Goal: Browse casually: Explore the website without a specific task or goal

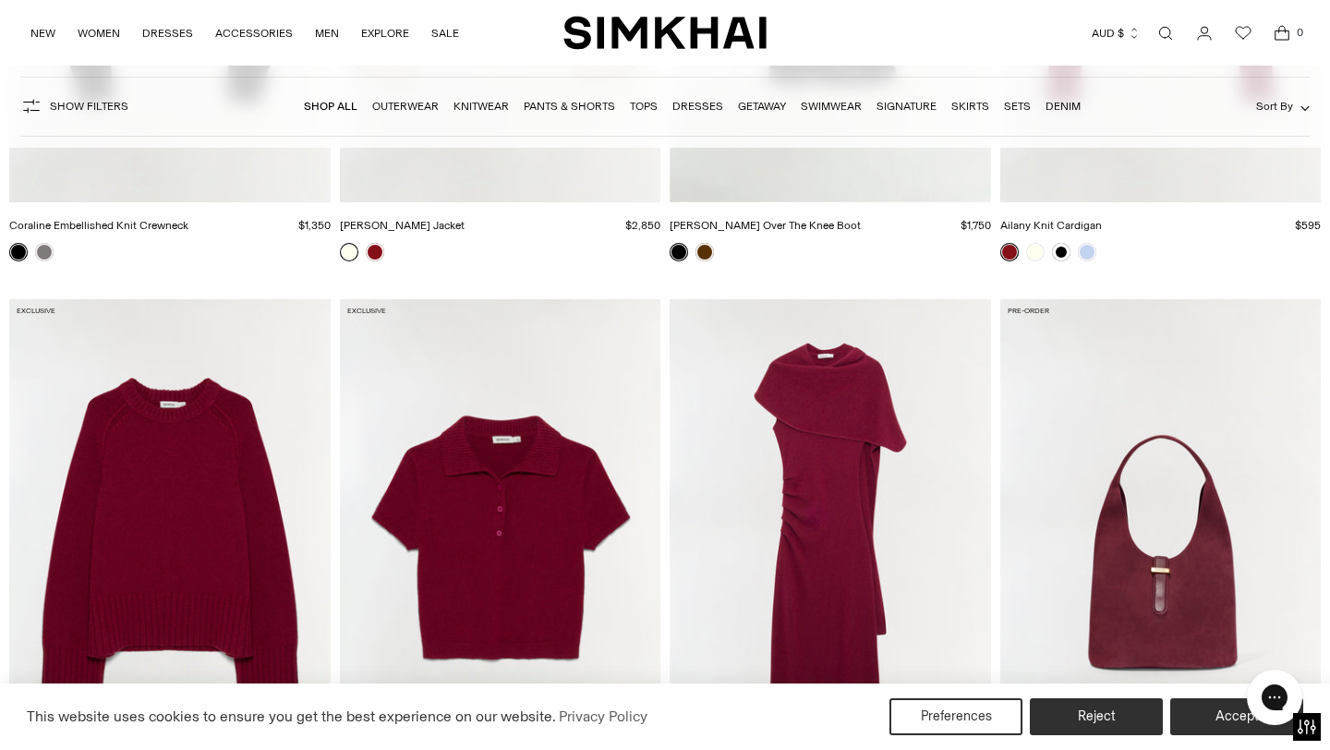
scroll to position [4064, 0]
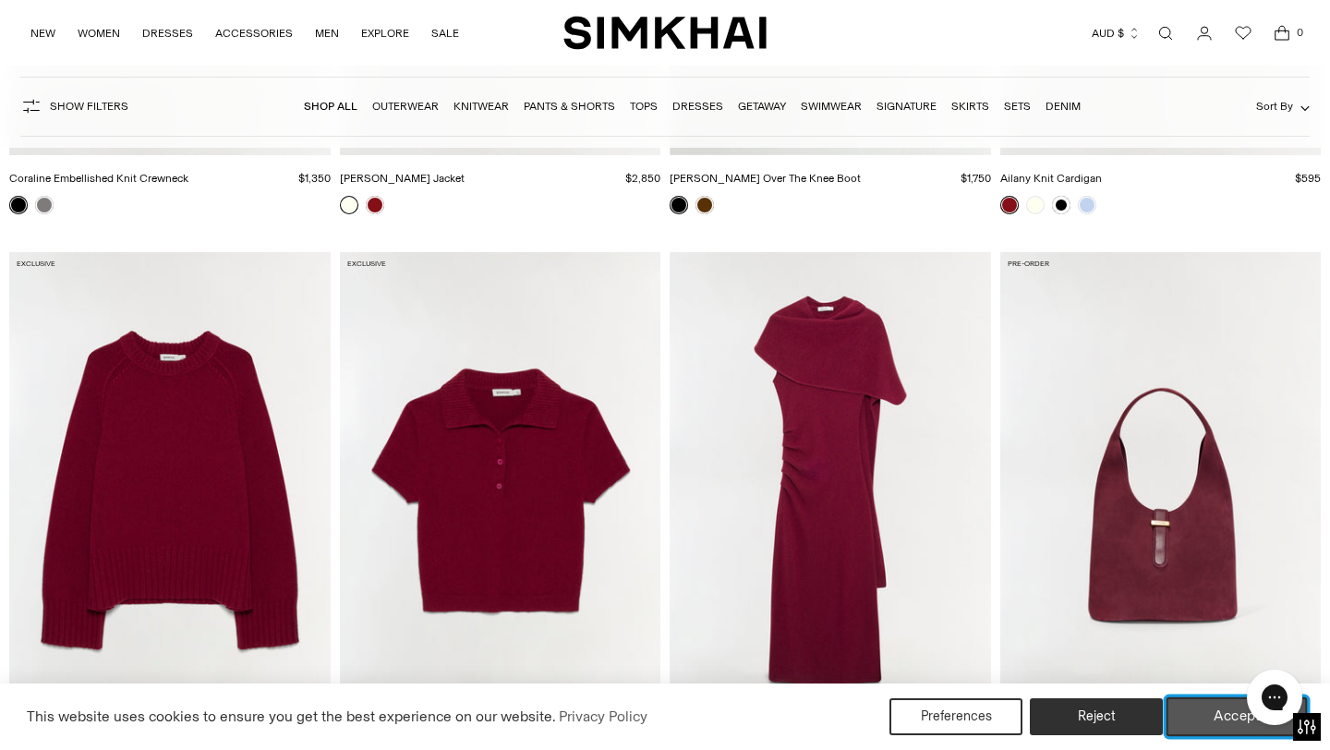
click at [1208, 724] on button "Accept" at bounding box center [1237, 716] width 141 height 39
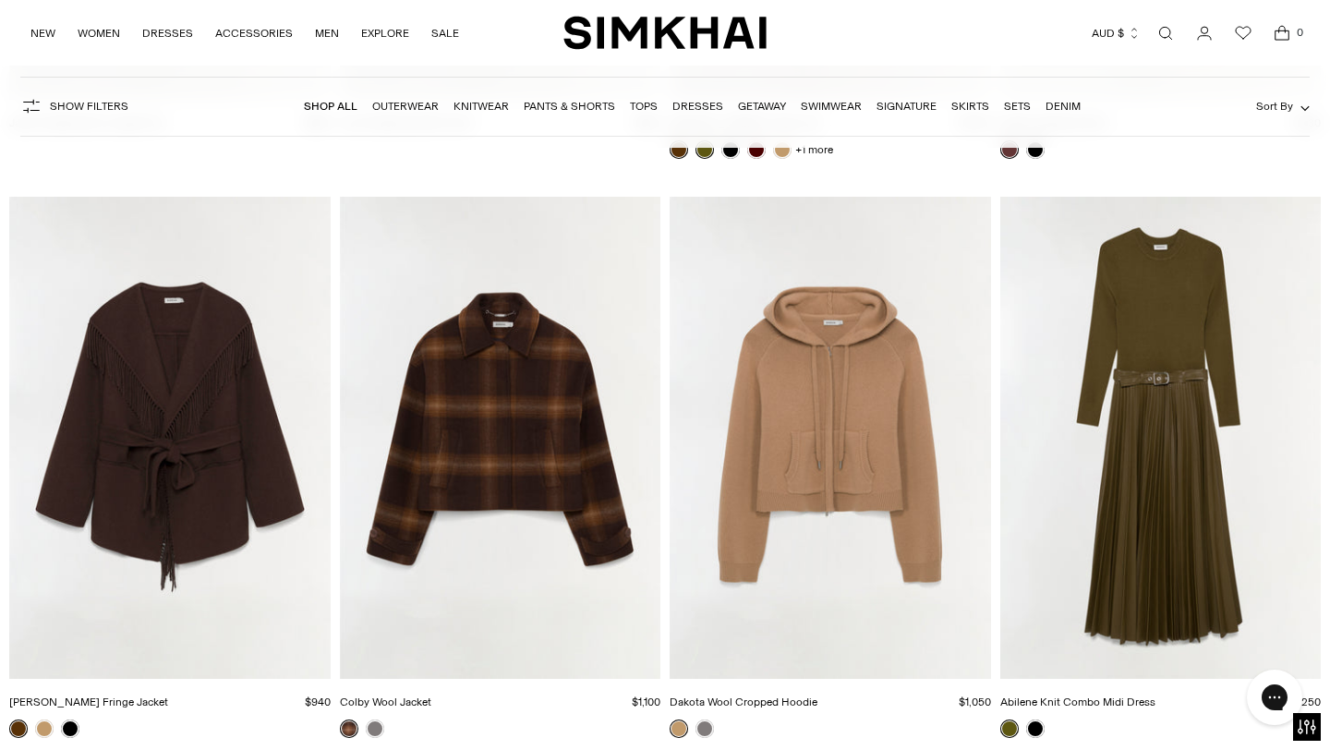
scroll to position [12798, 0]
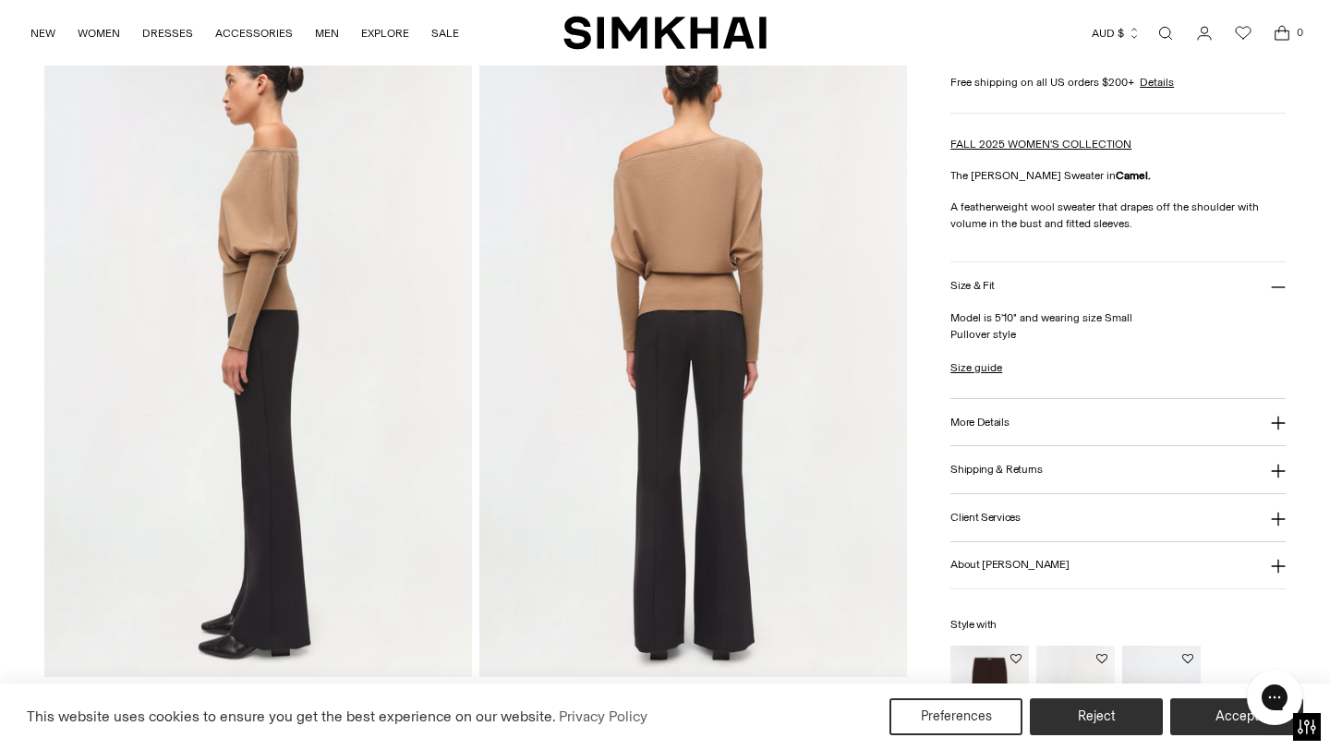
scroll to position [981, 0]
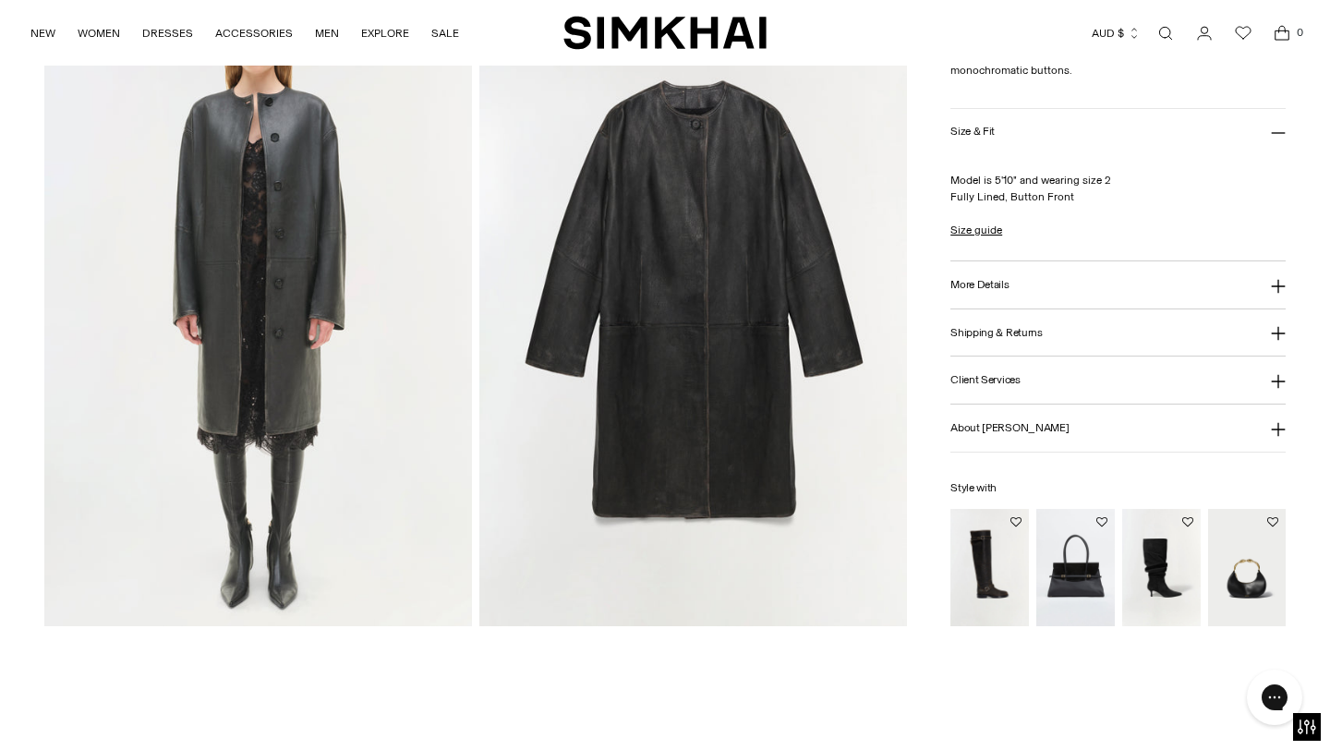
scroll to position [2099, 0]
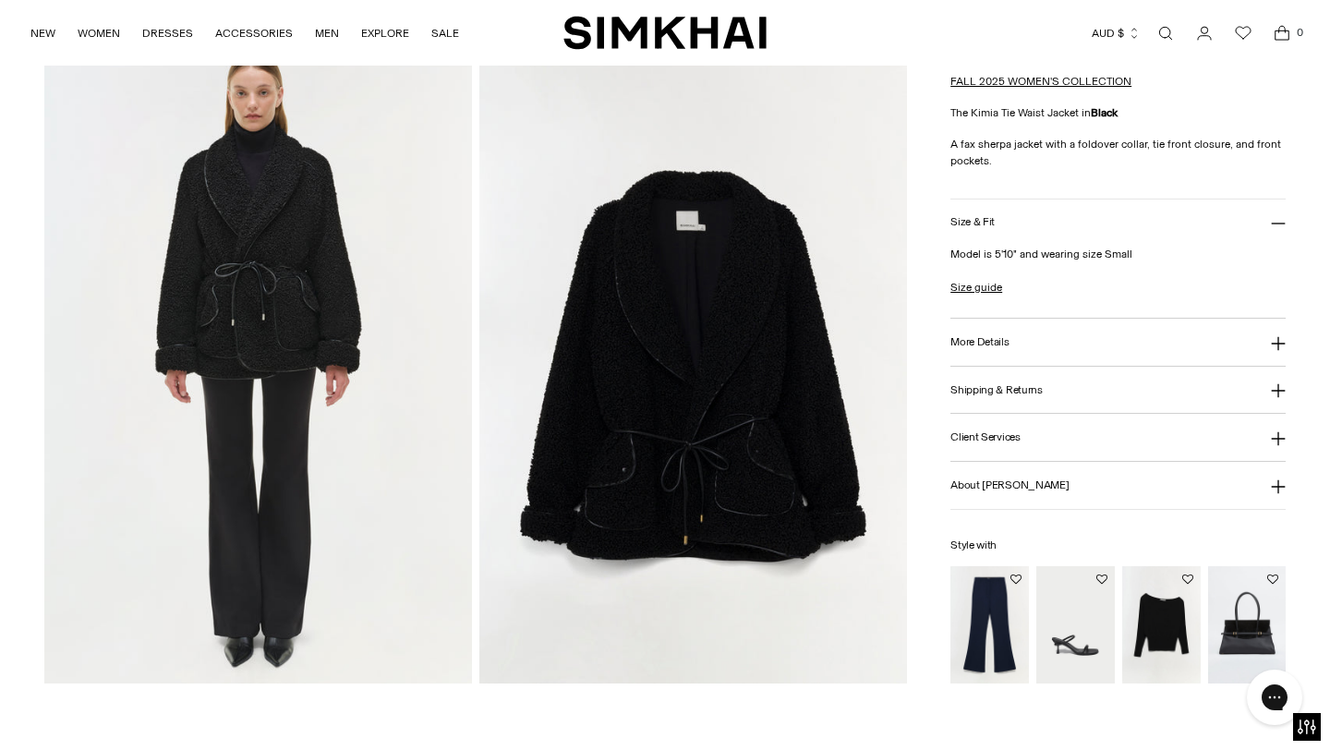
scroll to position [1391, 0]
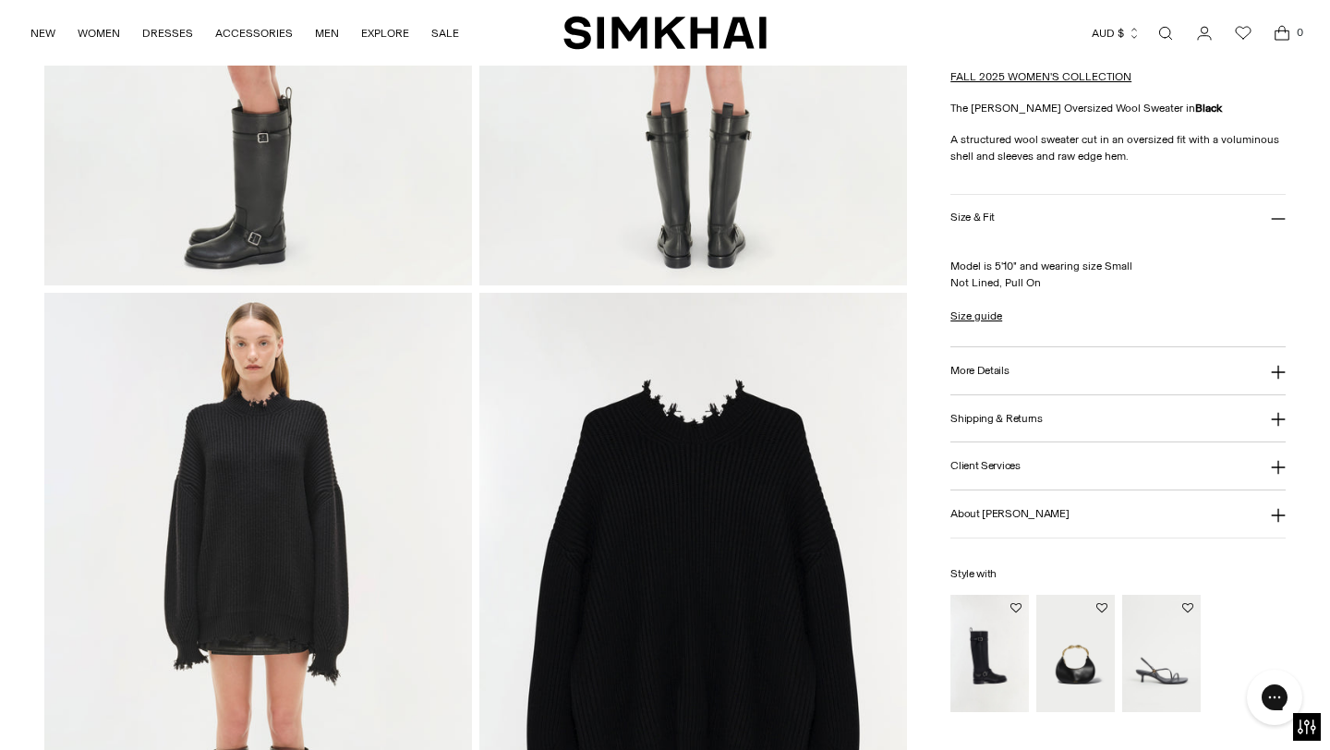
scroll to position [1397, 0]
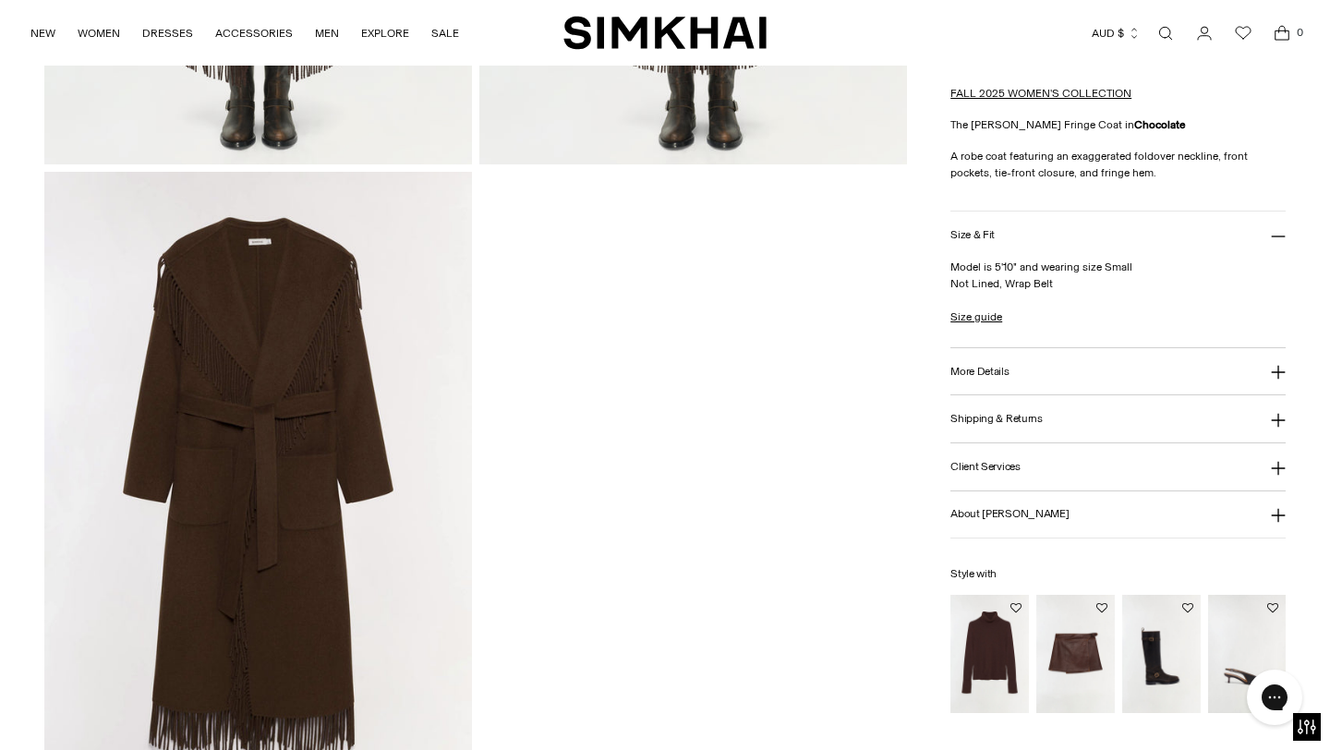
scroll to position [1911, 0]
